Goal: Use online tool/utility: Utilize a website feature to perform a specific function

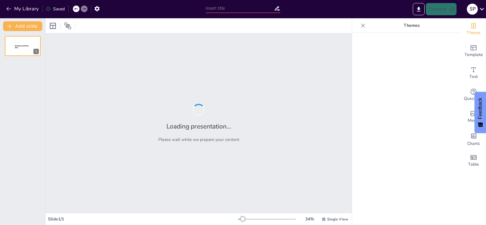
type input "Imported PRYJ [DATE] meeting Agenda items.pptx"
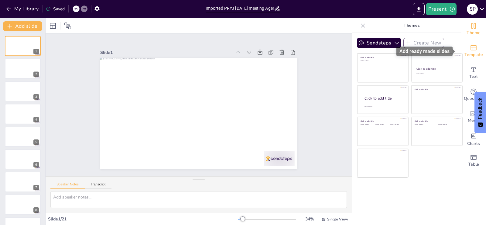
click at [470, 53] on span "Template" at bounding box center [474, 54] width 19 height 7
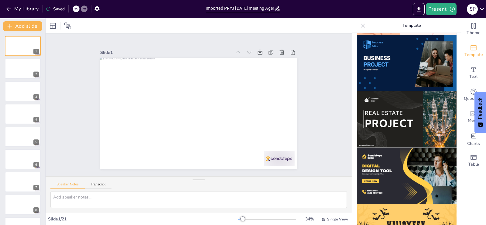
scroll to position [489, 0]
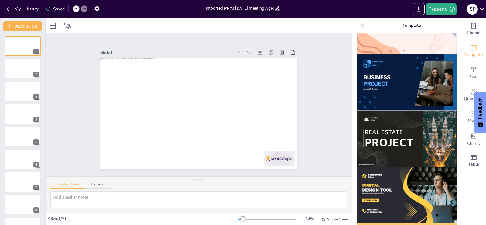
click at [389, 56] on img at bounding box center [407, 82] width 100 height 56
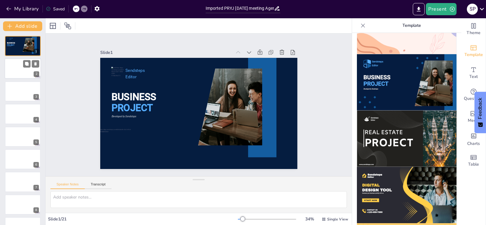
click at [14, 72] on div at bounding box center [23, 68] width 36 height 21
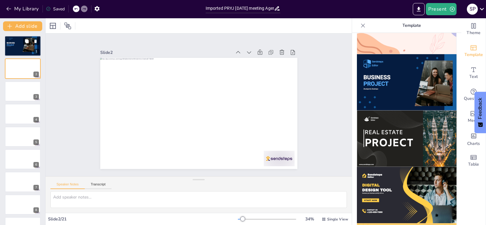
click at [14, 49] on div at bounding box center [23, 46] width 36 height 21
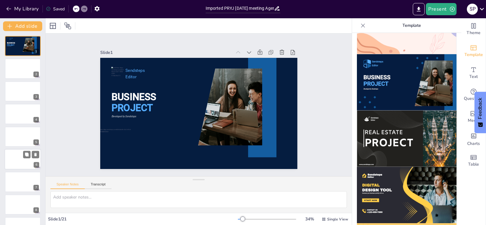
click at [26, 149] on div "6" at bounding box center [23, 159] width 36 height 21
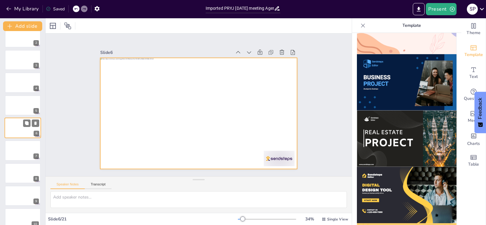
click at [14, 131] on div at bounding box center [23, 127] width 36 height 21
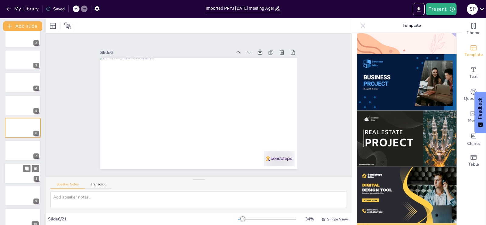
click at [12, 163] on div "8" at bounding box center [23, 173] width 36 height 21
click at [14, 192] on div at bounding box center [23, 195] width 36 height 21
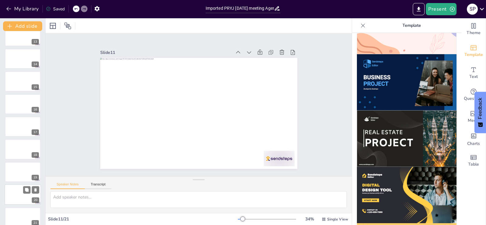
scroll to position [289, 0]
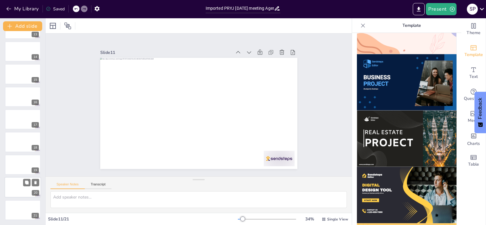
click at [13, 190] on div at bounding box center [23, 187] width 36 height 21
click at [8, 162] on div at bounding box center [23, 164] width 36 height 21
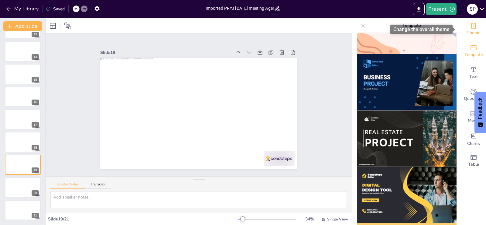
click at [469, 30] on span "Theme" at bounding box center [474, 32] width 14 height 7
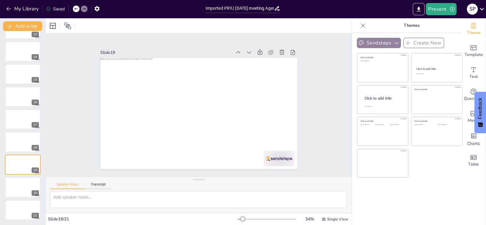
click at [394, 44] on icon "button" at bounding box center [397, 43] width 6 height 6
click at [360, 26] on icon at bounding box center [363, 25] width 6 height 6
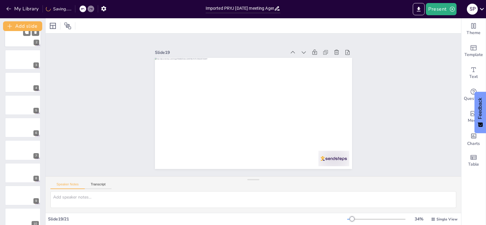
scroll to position [0, 0]
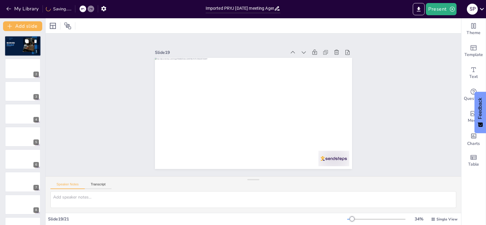
click at [16, 48] on div at bounding box center [23, 46] width 36 height 21
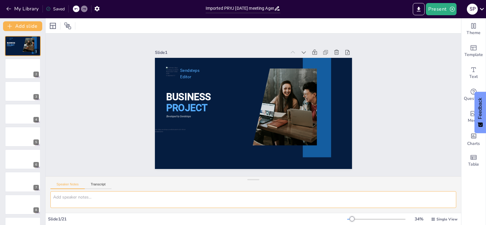
click at [95, 198] on textarea at bounding box center [253, 199] width 406 height 17
type textarea "redesign the ppt"
drag, startPoint x: 25, startPoint y: 39, endPoint x: 32, endPoint y: 43, distance: 7.9
click at [25, 40] on button at bounding box center [26, 40] width 7 height 7
